Goal: Task Accomplishment & Management: Complete application form

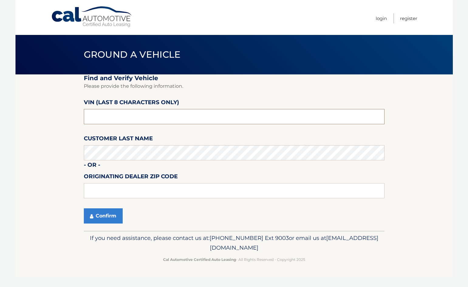
click at [198, 115] on input "text" at bounding box center [234, 116] width 301 height 15
type input "PH211779"
type input "33441"
click at [96, 214] on button "Confirm" at bounding box center [103, 216] width 39 height 15
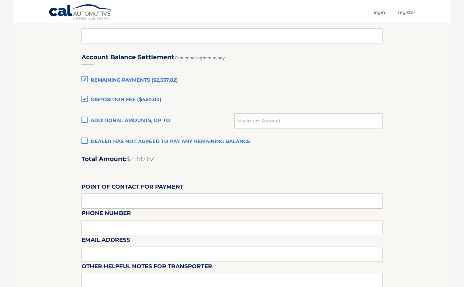
scroll to position [334, 0]
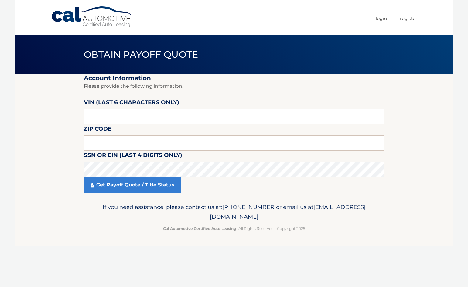
click at [106, 115] on input "text" at bounding box center [234, 116] width 301 height 15
type input "159998"
type input "33445"
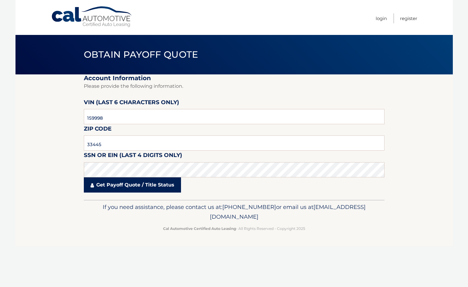
click at [156, 184] on link "Get Payoff Quote / Title Status" at bounding box center [132, 185] width 97 height 15
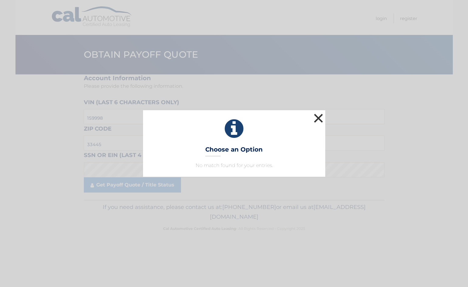
click at [314, 120] on button "×" at bounding box center [319, 118] width 12 height 12
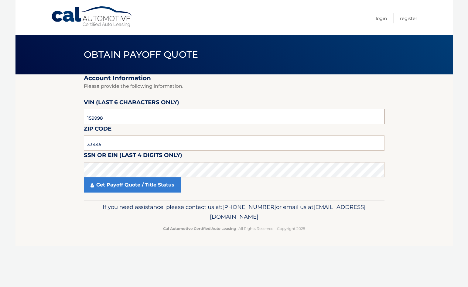
click at [150, 119] on input "159998" at bounding box center [234, 116] width 301 height 15
click at [104, 18] on link "Cal Automotive" at bounding box center [92, 17] width 82 height 22
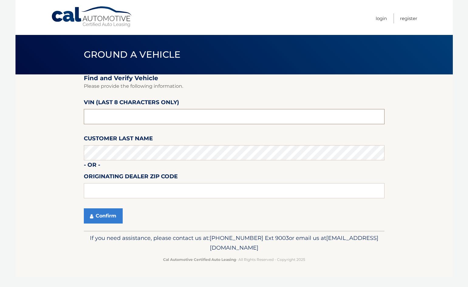
click at [238, 121] on input "text" at bounding box center [234, 116] width 301 height 15
click at [160, 106] on label "VIN (last 8 characters only)" at bounding box center [131, 103] width 95 height 11
click at [164, 113] on input "text" at bounding box center [234, 116] width 301 height 15
type input "nh159998"
click at [84, 209] on button "Confirm" at bounding box center [103, 216] width 39 height 15
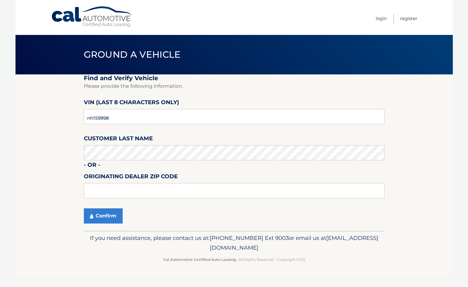
click at [104, 208] on fieldset "Find and Verify Vehicle Please provide the following information. VIN (last 8 c…" at bounding box center [234, 152] width 301 height 157
click at [105, 212] on button "Confirm" at bounding box center [103, 216] width 39 height 15
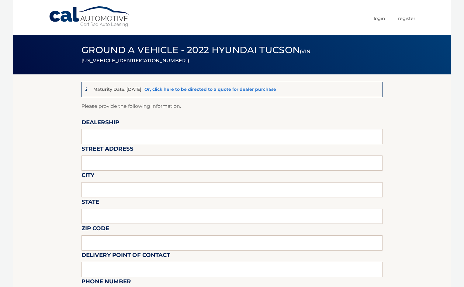
click at [208, 90] on link "Or, click here to be directed to a quote for dealer purchase" at bounding box center [210, 89] width 132 height 5
click at [123, 138] on input "text" at bounding box center [231, 136] width 301 height 15
type input "King Hyundai"
click at [126, 157] on input "text" at bounding box center [231, 163] width 301 height 15
type input "1399 S Federal Hwy"
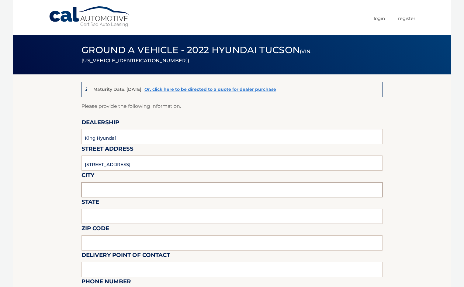
type input "Deerfield Beach"
type input "FL"
type input "33441"
type input "Mark Metivier"
type input "4134642558"
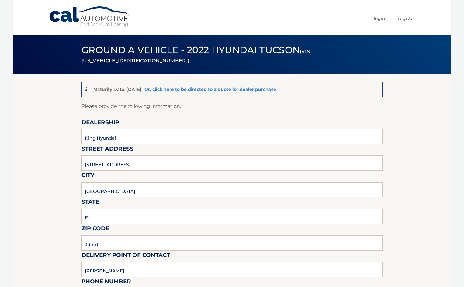
type input "markmetivier16@yahoo.com"
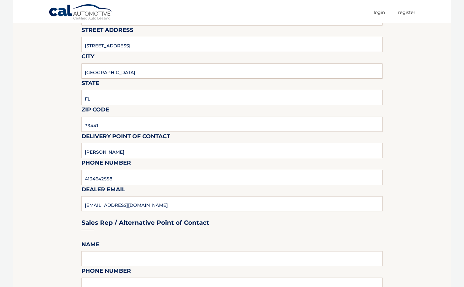
scroll to position [122, 0]
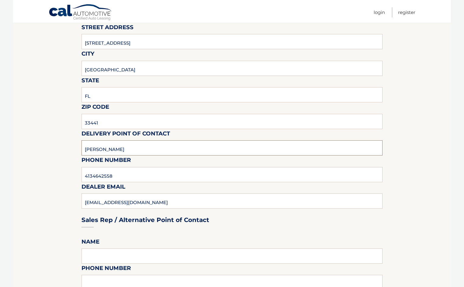
drag, startPoint x: 130, startPoint y: 151, endPoint x: 64, endPoint y: 139, distance: 67.6
click at [67, 154] on section "Maturity Date: 12/26/2025 Or, click here to be directed to a quote for dealer p…" at bounding box center [232, 286] width 438 height 666
type input "c"
type input "Craig Bogart"
drag, startPoint x: 128, startPoint y: 178, endPoint x: 15, endPoint y: 170, distance: 113.4
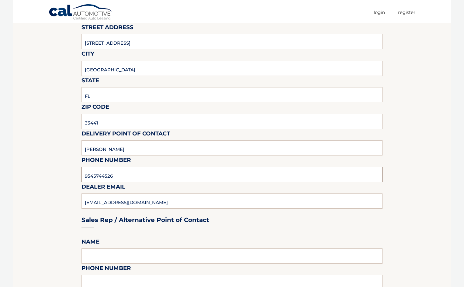
click at [15, 170] on section "Maturity Date: 12/26/2025 Or, click here to be directed to a quote for dealer p…" at bounding box center [232, 286] width 438 height 666
type input "9544213330"
click at [139, 201] on div "Sales Rep / Alternative Point of Contact" at bounding box center [231, 208] width 301 height 43
click at [139, 200] on div "Sales Rep / Alternative Point of Contact" at bounding box center [231, 208] width 301 height 43
click at [139, 201] on div "Sales Rep / Alternative Point of Contact" at bounding box center [231, 208] width 301 height 43
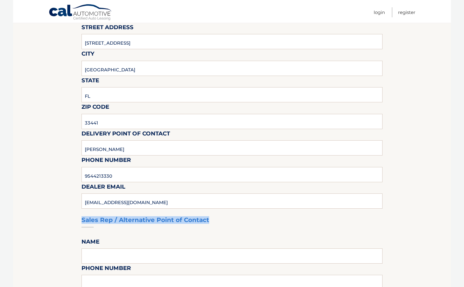
click at [139, 201] on div "Sales Rep / Alternative Point of Contact" at bounding box center [231, 208] width 301 height 43
click at [167, 200] on div "Sales Rep / Alternative Point of Contact" at bounding box center [231, 208] width 301 height 43
click at [164, 201] on div "Sales Rep / Alternative Point of Contact" at bounding box center [231, 208] width 301 height 43
click at [157, 176] on input "9544213330" at bounding box center [231, 174] width 301 height 15
type input "craig.bogart@kingmail.us"
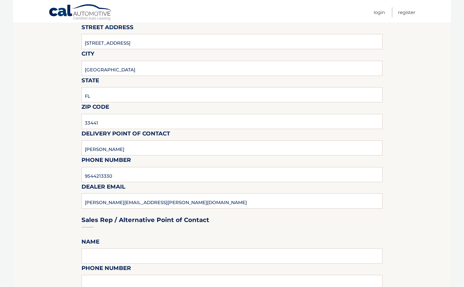
click at [60, 197] on section "Maturity Date: 12/26/2025 Or, click here to be directed to a quote for dealer p…" at bounding box center [232, 286] width 438 height 666
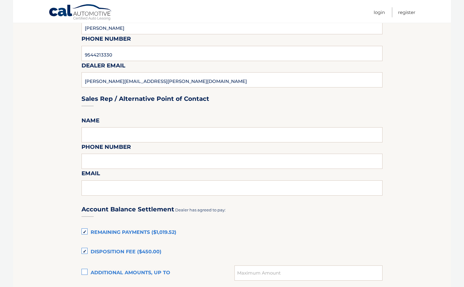
scroll to position [243, 0]
click at [102, 137] on input "text" at bounding box center [231, 134] width 301 height 15
type input "Russ Andrews"
click at [107, 52] on input "9544213330" at bounding box center [231, 53] width 301 height 15
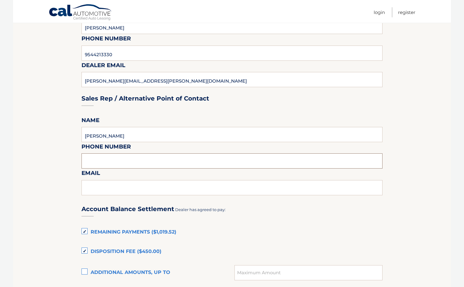
click at [127, 161] on input "text" at bounding box center [231, 161] width 301 height 15
paste input "9544213330"
type input "9544213330"
click at [65, 141] on section "Maturity Date: 12/26/2025 Or, click here to be directed to a quote for dealer p…" at bounding box center [232, 164] width 438 height 666
click at [134, 83] on div "Sales Rep / Alternative Point of Contact" at bounding box center [231, 87] width 301 height 43
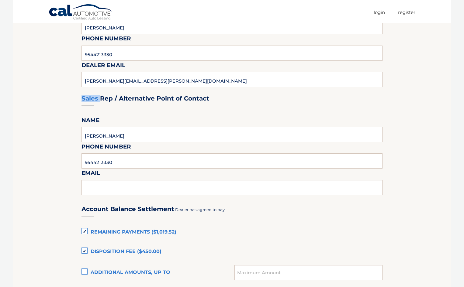
click at [134, 83] on div "Sales Rep / Alternative Point of Contact" at bounding box center [231, 87] width 301 height 43
click at [129, 191] on input "text" at bounding box center [231, 187] width 301 height 15
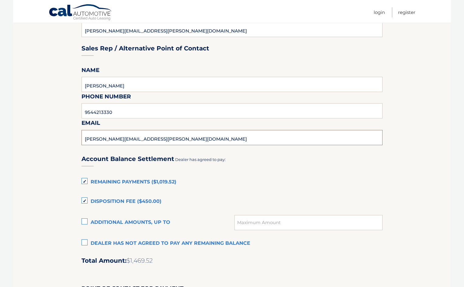
scroll to position [304, 0]
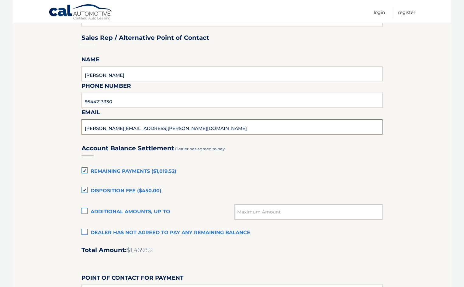
type input "russ.andrews@kingmail.us"
click at [83, 186] on label "Disposition Fee ($450.00)" at bounding box center [231, 191] width 301 height 12
click at [0, 0] on input "Disposition Fee ($450.00)" at bounding box center [0, 0] width 0 height 0
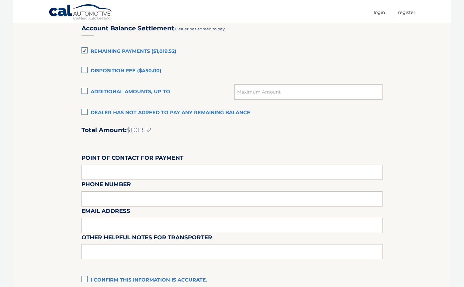
scroll to position [456, 0]
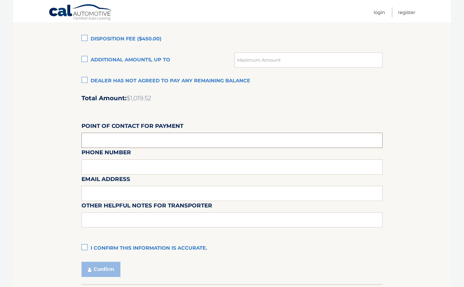
click at [103, 141] on input "text" at bounding box center [231, 140] width 301 height 15
type input "Craig Bogart"
type input "9544213330"
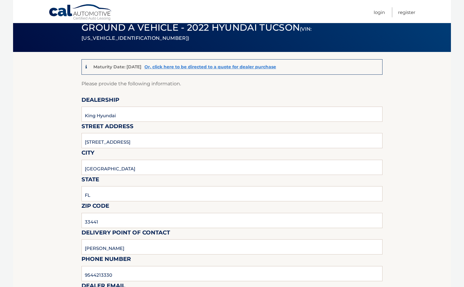
scroll to position [0, 0]
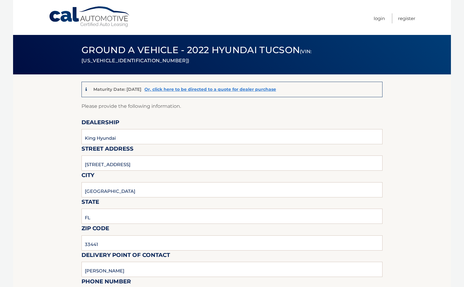
click at [75, 19] on link "Cal Automotive" at bounding box center [90, 17] width 82 height 22
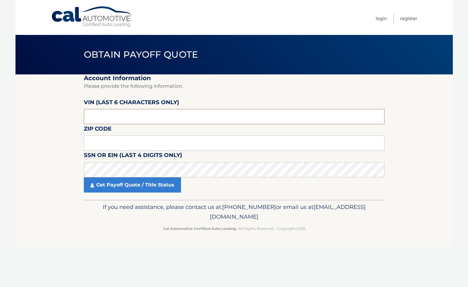
click at [195, 110] on input "text" at bounding box center [234, 116] width 301 height 15
type input "159998"
type input "33445"
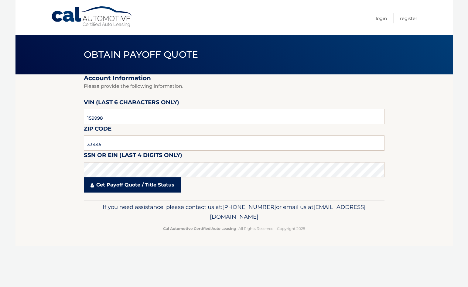
click at [105, 187] on link "Get Payoff Quote / Title Status" at bounding box center [132, 185] width 97 height 15
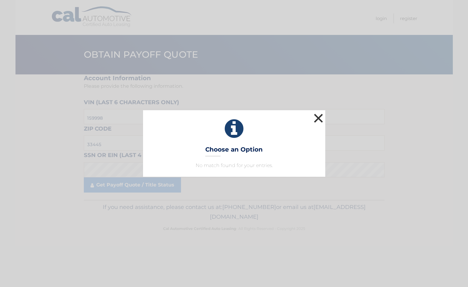
click at [320, 115] on button "×" at bounding box center [319, 118] width 12 height 12
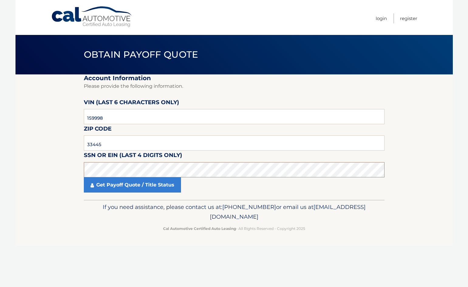
click at [0, 168] on body "Cal Automotive Menu Login Register Obtain Payoff Quote" at bounding box center [234, 143] width 468 height 287
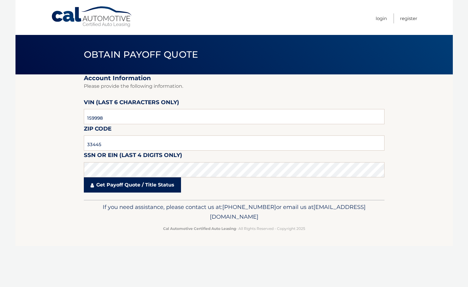
click at [105, 187] on link "Get Payoff Quote / Title Status" at bounding box center [132, 185] width 97 height 15
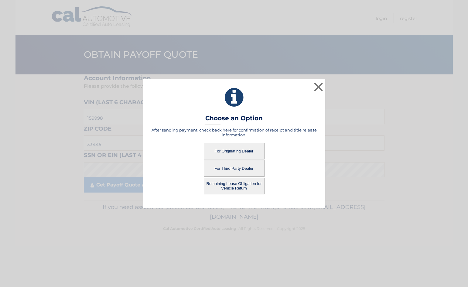
click at [233, 149] on button "For Originating Dealer" at bounding box center [234, 151] width 61 height 17
click at [245, 150] on button "For Originating Dealer" at bounding box center [234, 151] width 61 height 17
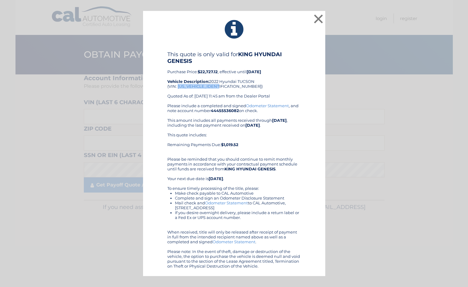
drag, startPoint x: 220, startPoint y: 87, endPoint x: 178, endPoint y: 87, distance: 42.9
click at [178, 87] on div "This quote is only valid for KING HYUNDAI GENESIS Purchase Price: $22,727.12 , …" at bounding box center [235, 77] width 134 height 52
copy div "[US_VEHICLE_IDENTIFICATION_NUMBER]"
click at [258, 142] on div "This quote includes: Remaining Payments Due: $1,019.52" at bounding box center [235, 142] width 134 height 19
click at [323, 16] on button "×" at bounding box center [319, 19] width 12 height 12
